Goal: Transaction & Acquisition: Purchase product/service

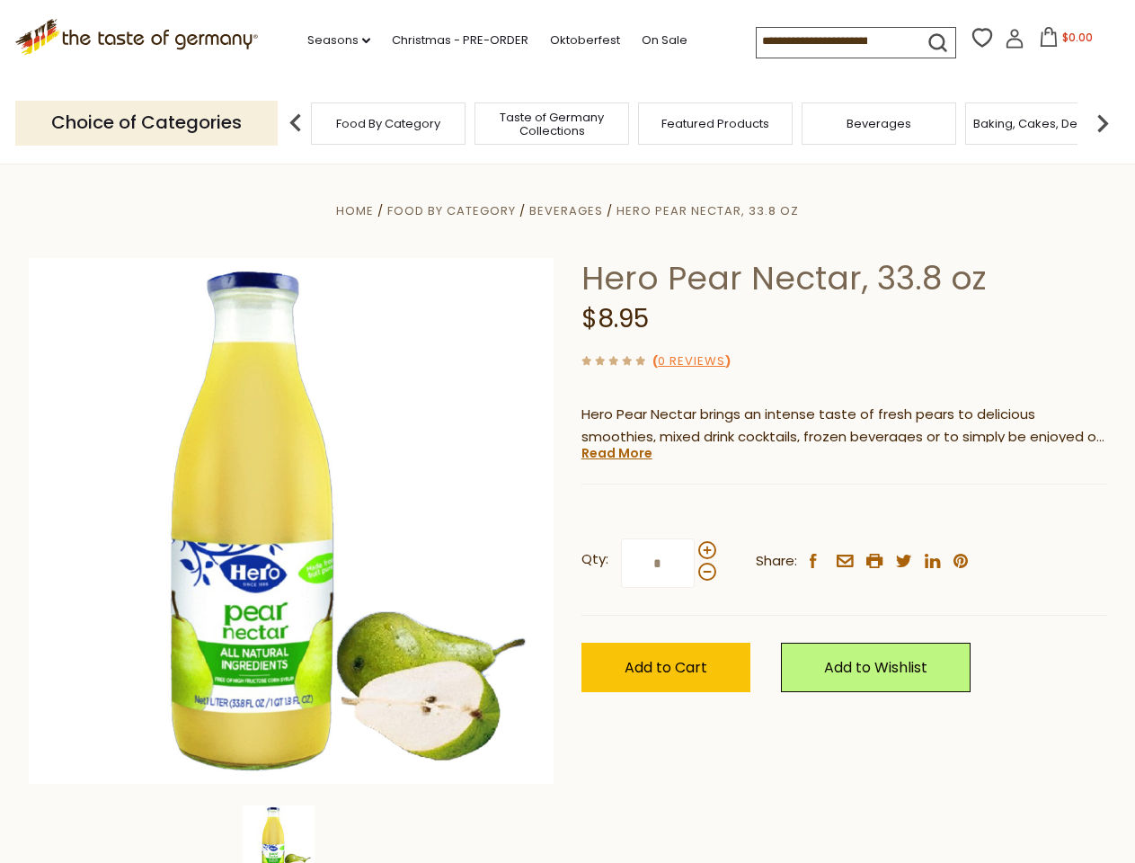
click at [567, 431] on div "Home Food By Category [GEOGRAPHIC_DATA] Hero Pear Nectar, 33.8 oz Hero Pear Nec…" at bounding box center [567, 546] width 1105 height 692
click at [332, 40] on link "Seasons dropdown_arrow" at bounding box center [338, 41] width 63 height 20
click at [834, 41] on input at bounding box center [833, 40] width 152 height 25
click at [1062, 42] on span "$0.00" at bounding box center [1077, 37] width 31 height 15
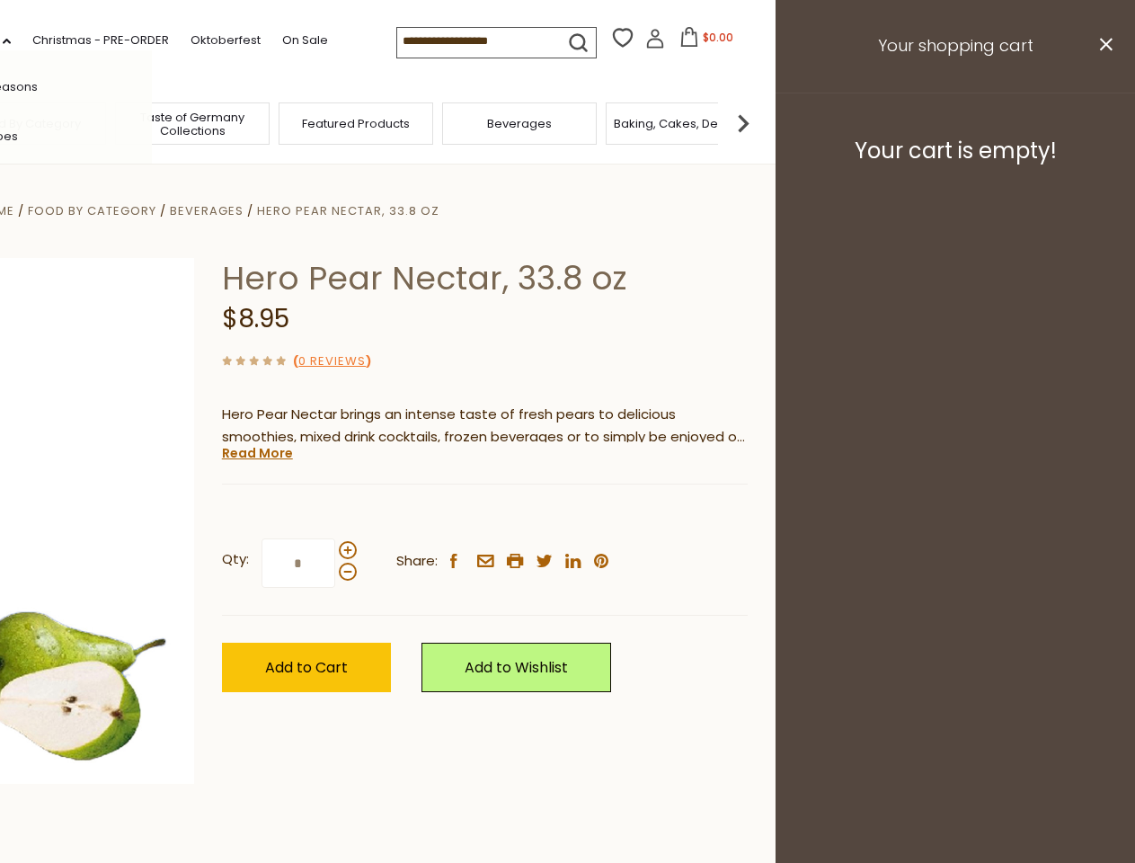
click at [152, 122] on div "All Seasons Recipes Game Day [DATE] [DATE] [DATE][PERSON_NAME] [DATE] Springfes…" at bounding box center [50, 431] width 204 height 762
click at [1103, 122] on footer "Your cart is empty!" at bounding box center [955, 151] width 359 height 116
click at [567, 513] on div "Qty: * Share: facebook email printer twitter linkedin pinterest" at bounding box center [485, 563] width 526 height 104
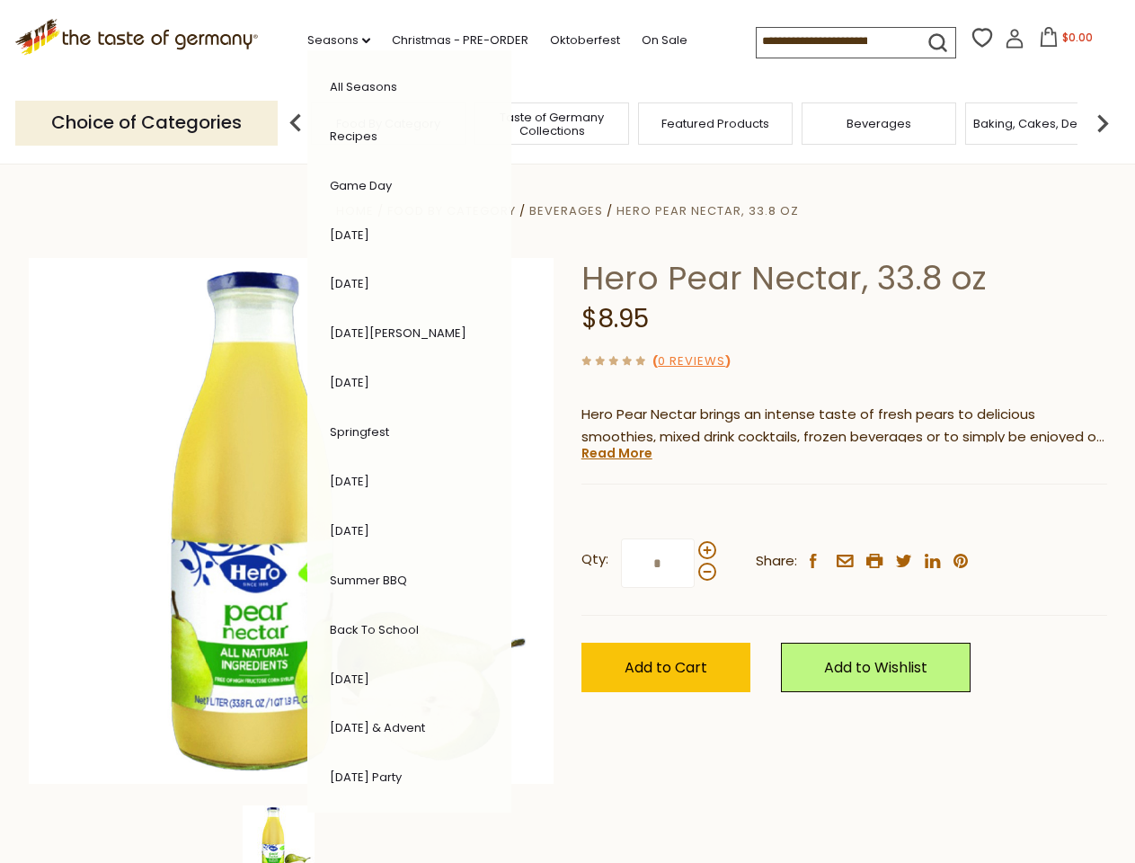
click at [291, 834] on div "Home Food By Category [GEOGRAPHIC_DATA] Hero Pear Nectar, 33.8 oz Hero Pear Nec…" at bounding box center [567, 546] width 1105 height 692
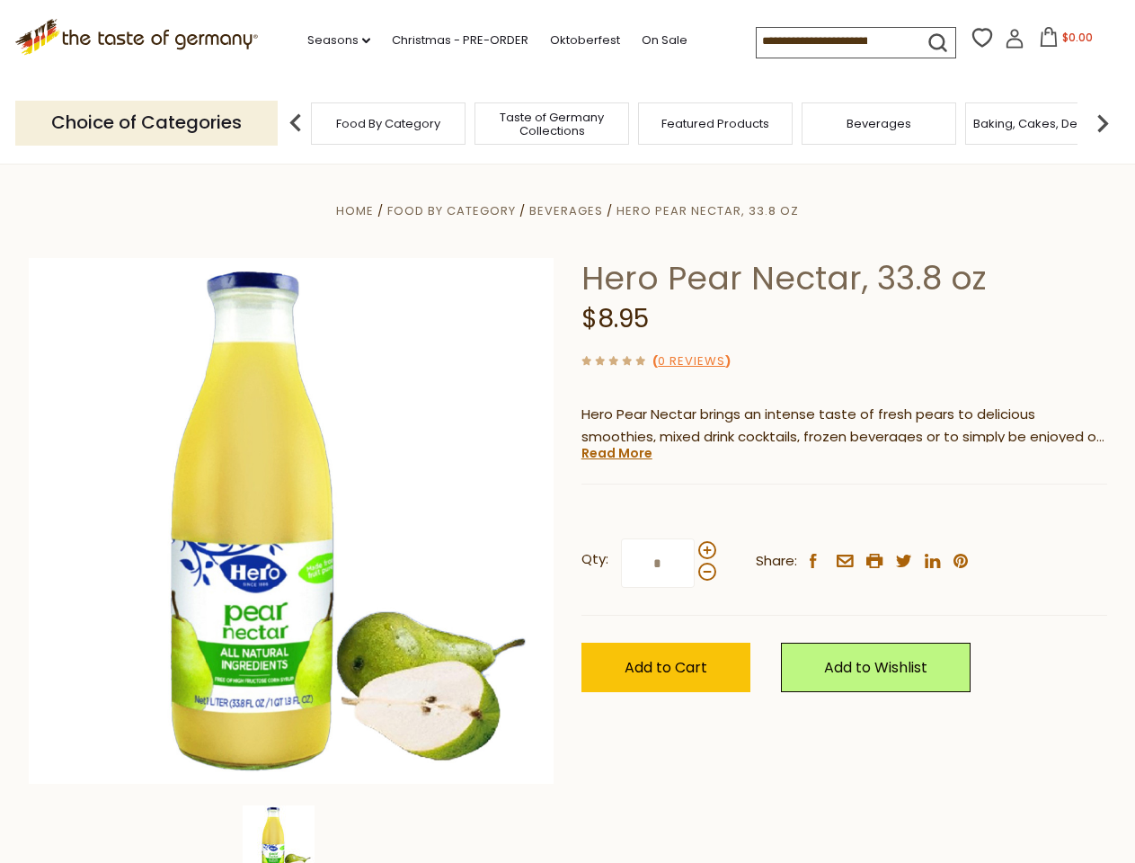
click at [291, 834] on img at bounding box center [279, 841] width 72 height 72
click at [616, 453] on link "Read More" at bounding box center [616, 453] width 71 height 18
